Goal: Information Seeking & Learning: Learn about a topic

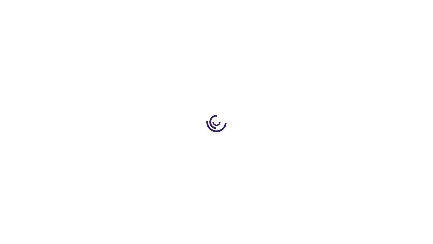
scroll to position [278, 0]
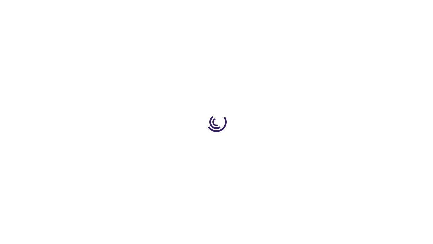
scroll to position [187, 0]
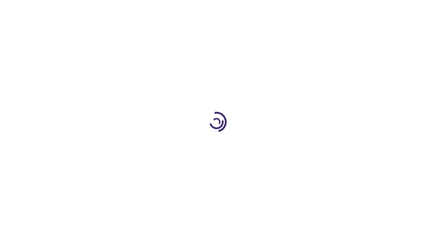
scroll to position [197, 0]
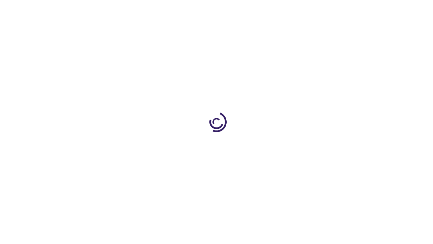
scroll to position [265, 0]
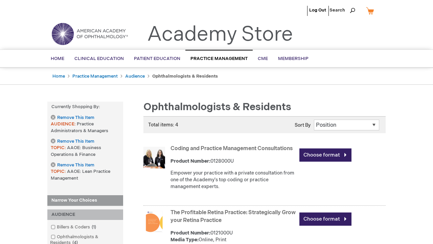
scroll to position [418, 0]
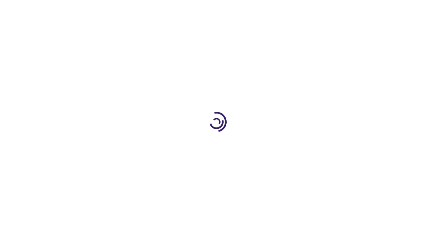
scroll to position [307, 0]
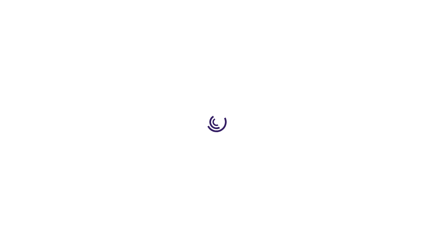
scroll to position [940, 0]
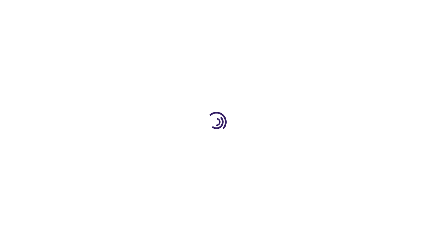
scroll to position [237, 0]
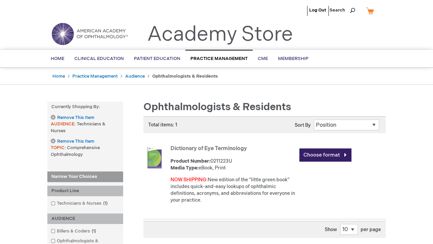
scroll to position [254, 0]
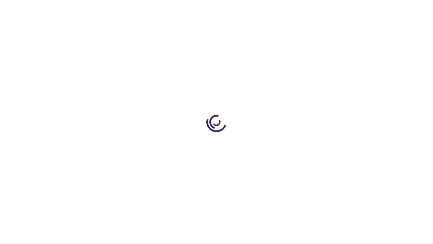
scroll to position [245, 0]
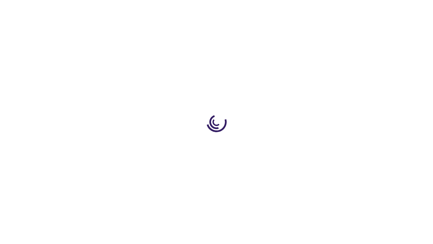
scroll to position [167, 0]
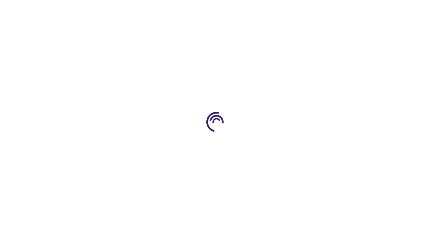
scroll to position [377, 0]
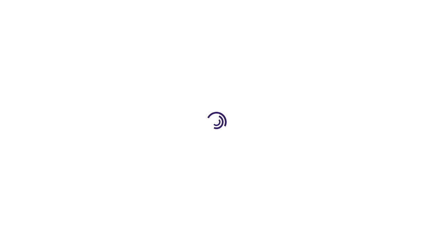
scroll to position [5, 0]
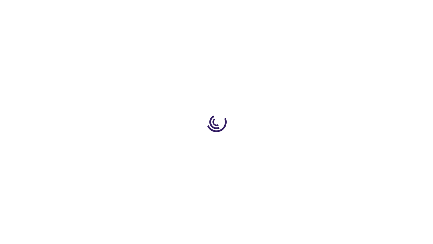
scroll to position [946, 0]
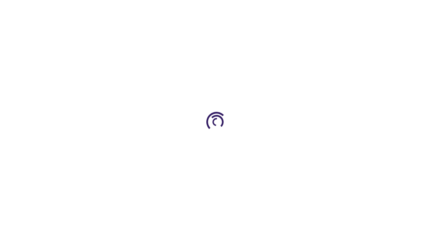
scroll to position [526, 0]
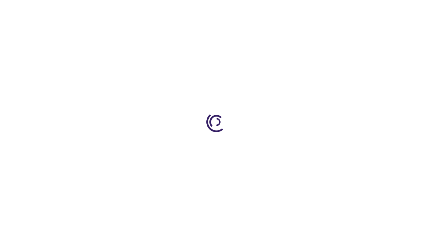
scroll to position [952, 0]
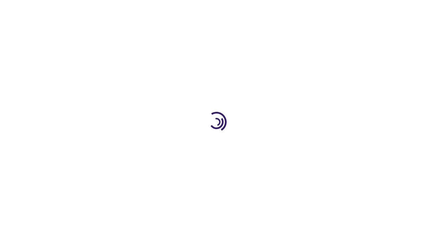
scroll to position [1508, 0]
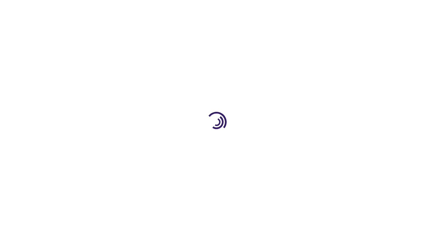
scroll to position [307, 0]
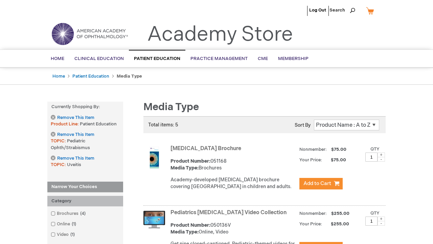
scroll to position [930, 0]
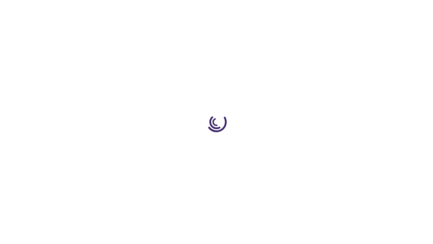
scroll to position [351, 0]
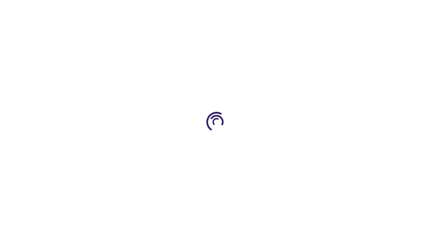
scroll to position [768, 0]
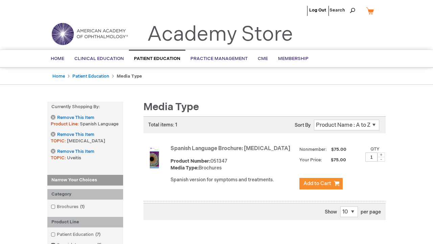
scroll to position [181, 0]
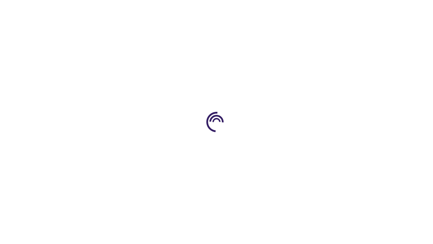
scroll to position [944, 0]
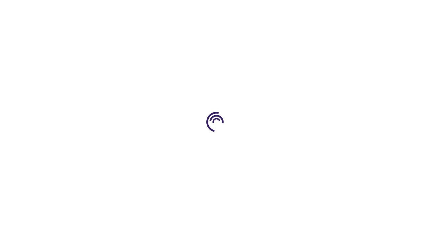
scroll to position [1647, 0]
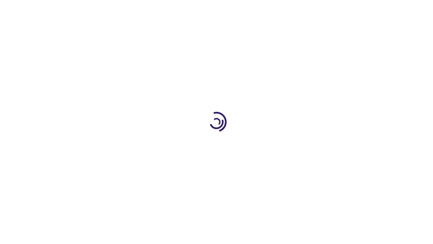
scroll to position [161, 0]
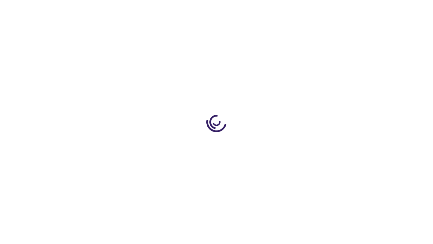
scroll to position [239, 0]
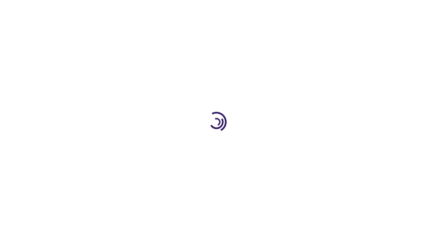
scroll to position [276, 0]
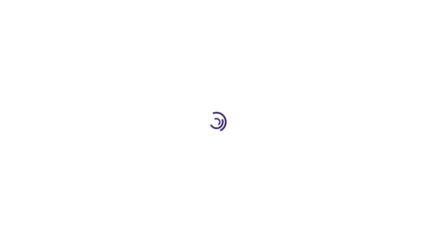
scroll to position [565, 0]
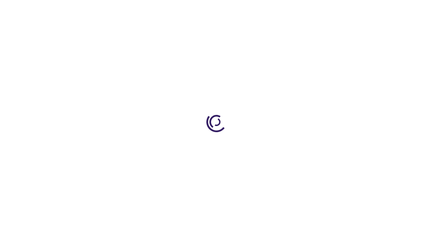
scroll to position [89, 0]
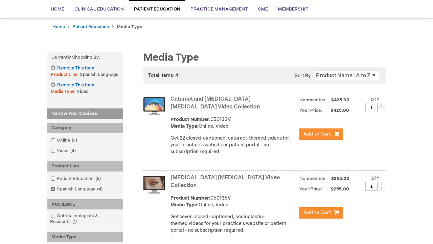
scroll to position [303, 0]
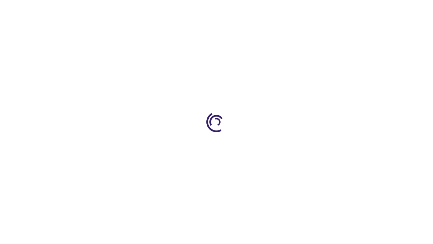
scroll to position [89, 0]
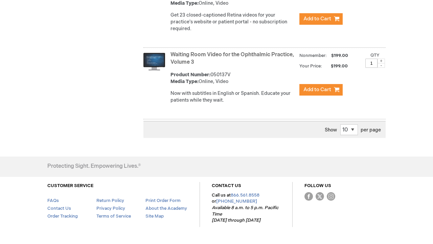
scroll to position [927, 0]
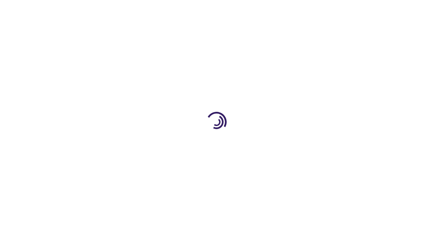
scroll to position [514, 0]
